Goal: Task Accomplishment & Management: Use online tool/utility

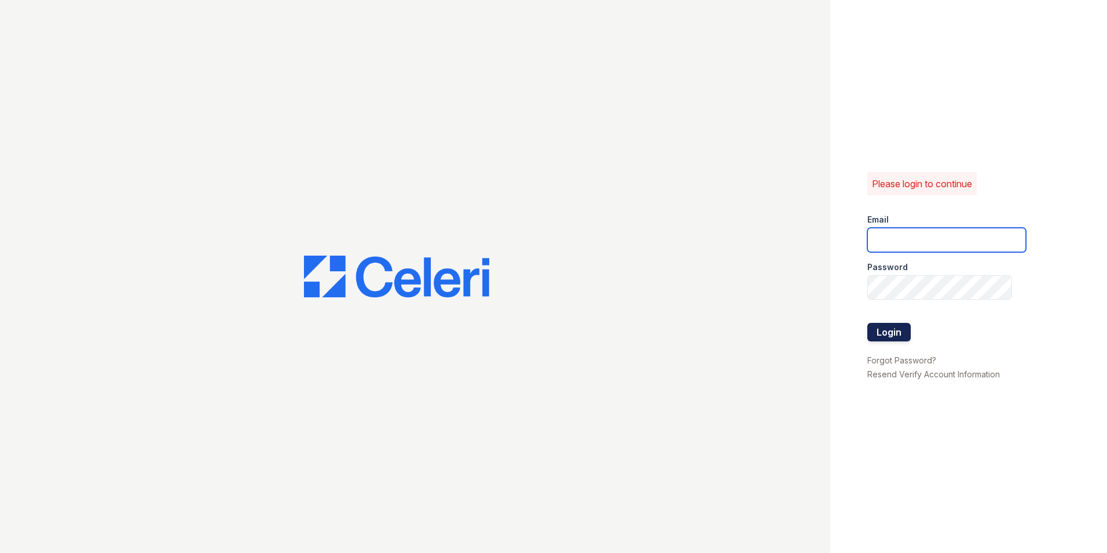
type input "[EMAIL_ADDRESS][PERSON_NAME][DOMAIN_NAME]"
click at [877, 334] on button "Login" at bounding box center [889, 332] width 43 height 19
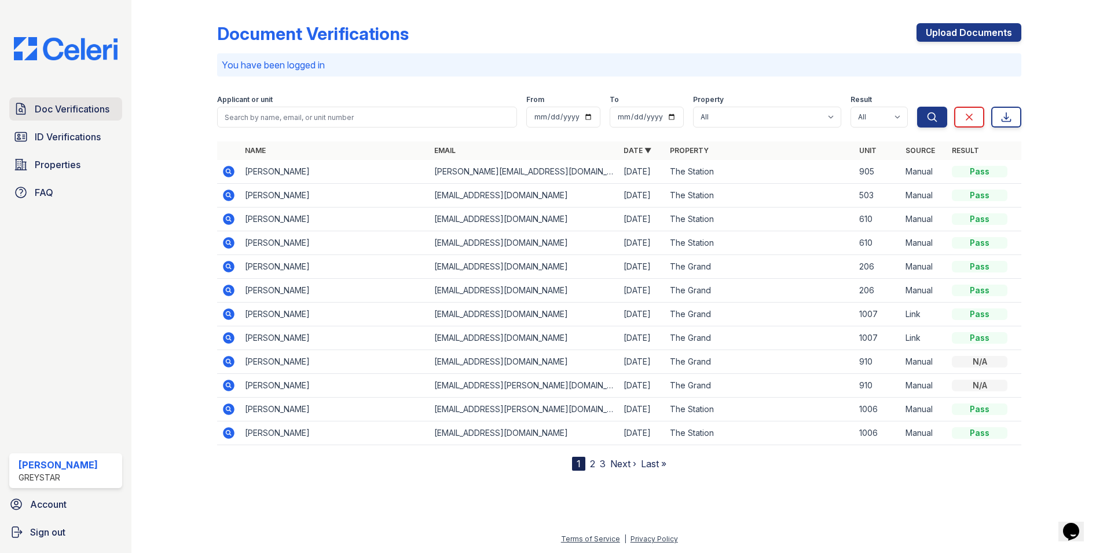
click at [68, 108] on span "Doc Verifications" at bounding box center [72, 109] width 75 height 14
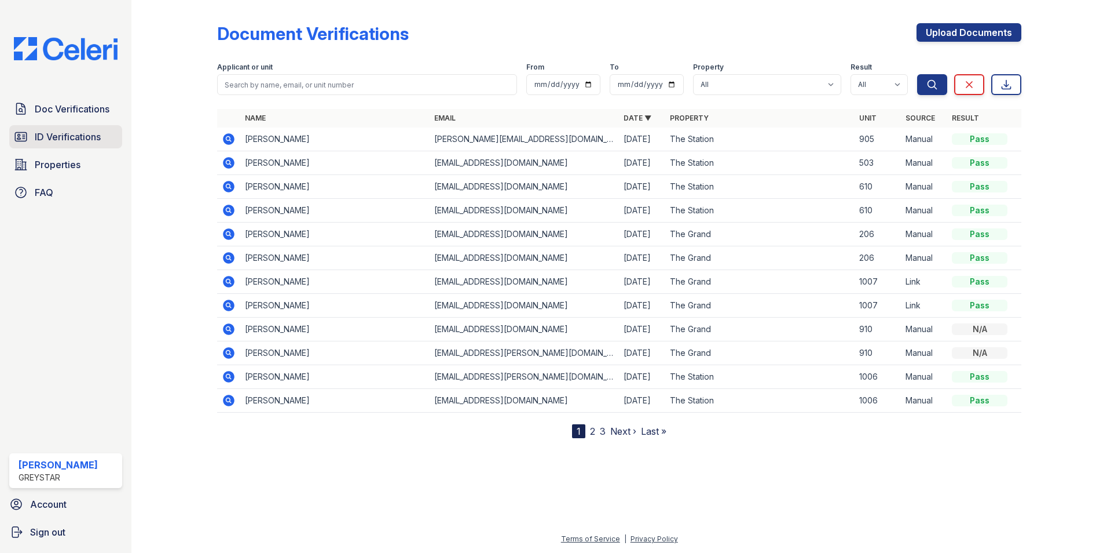
click at [76, 141] on span "ID Verifications" at bounding box center [68, 137] width 66 height 14
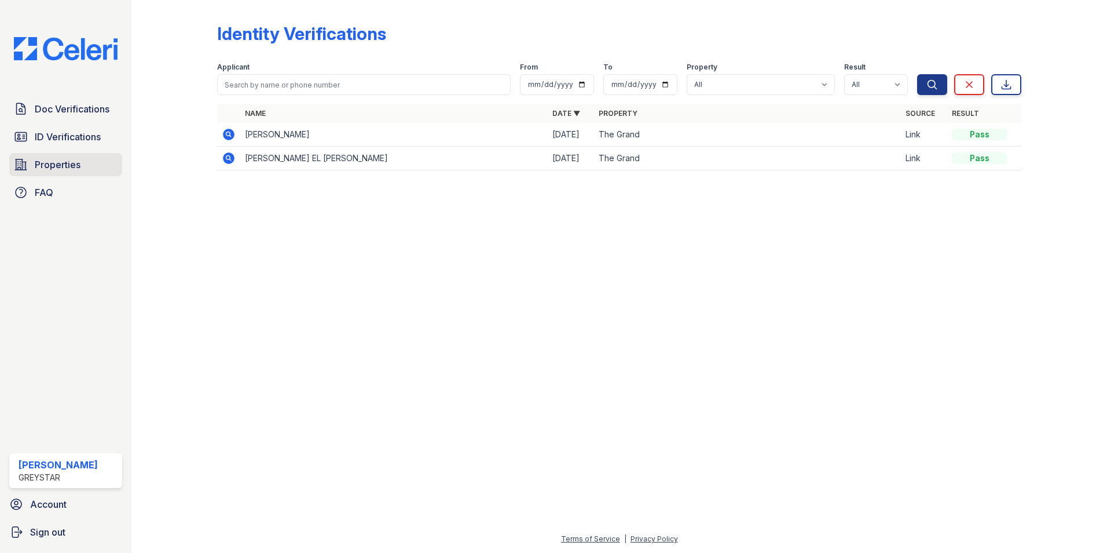
click at [36, 169] on span "Properties" at bounding box center [58, 165] width 46 height 14
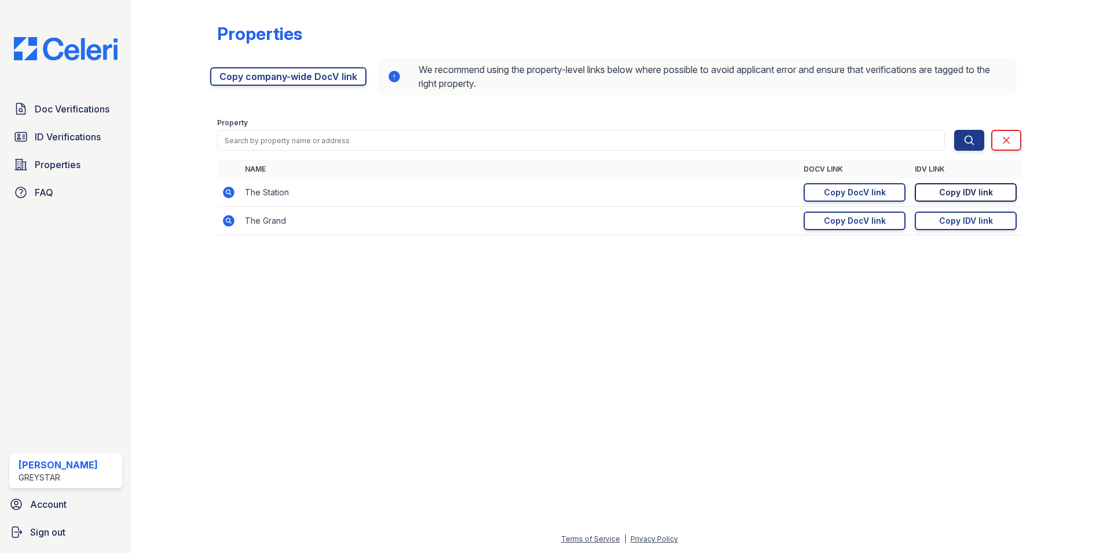
click at [975, 191] on div "Copy IDV link" at bounding box center [966, 192] width 54 height 12
click at [943, 190] on div "Copy IDV link" at bounding box center [966, 192] width 54 height 12
